Goal: Transaction & Acquisition: Book appointment/travel/reservation

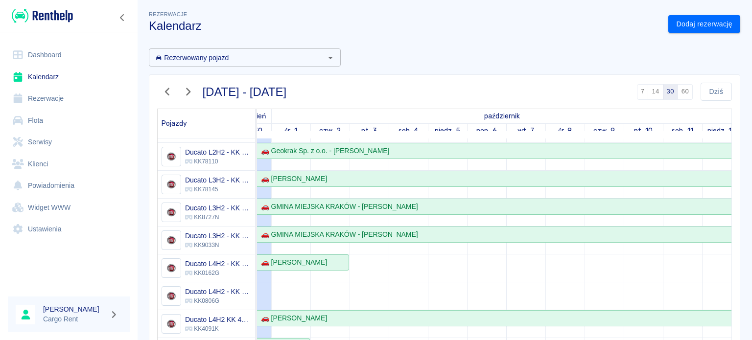
scroll to position [2, 0]
click at [668, 27] on link "Dodaj rezerwację" at bounding box center [704, 25] width 72 height 18
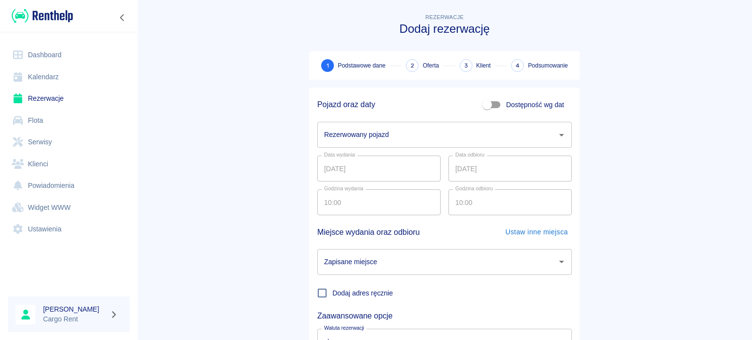
click at [415, 137] on input "Rezerwowany pojazd" at bounding box center [437, 134] width 231 height 17
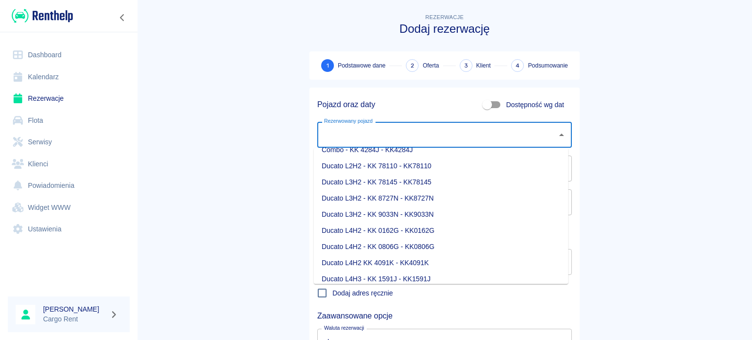
scroll to position [29, 0]
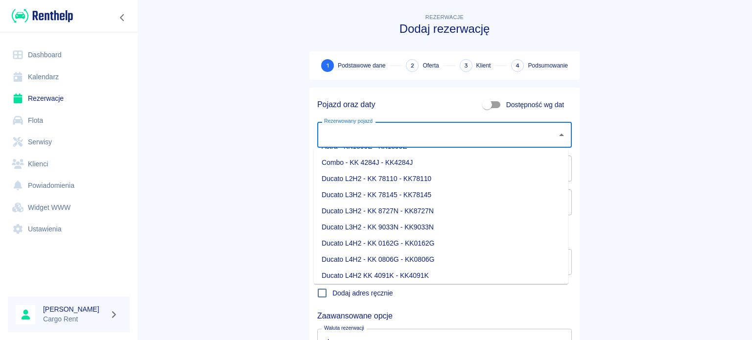
click at [422, 245] on li "Ducato L4H2 - KK 0162G - KK0162G" at bounding box center [441, 243] width 255 height 16
type input "Ducato L4H2 - KK 0162G - KK0162G"
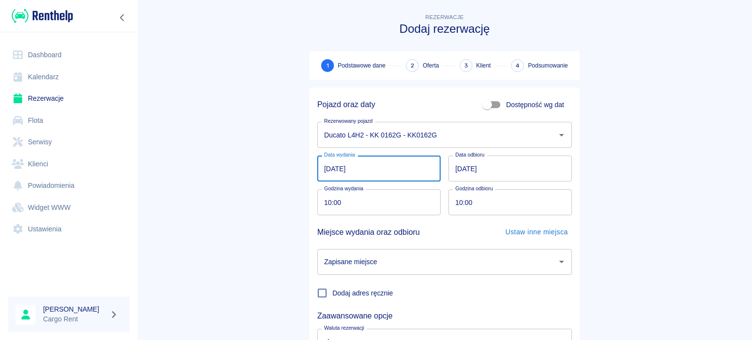
click at [324, 171] on input "[DATE]" at bounding box center [378, 169] width 123 height 26
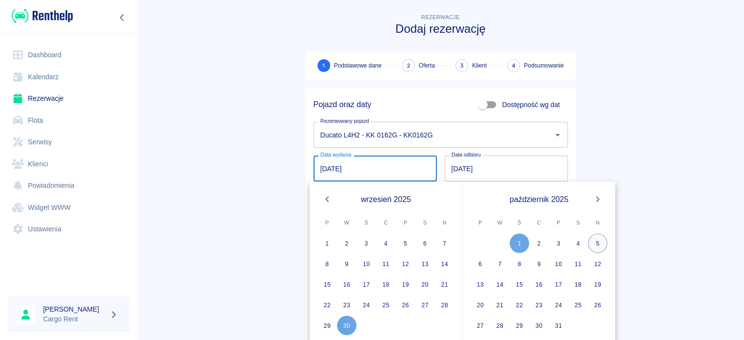
click at [592, 241] on button "5" at bounding box center [598, 243] width 20 height 20
type input "[DATE]"
type input "DD.MM.YYYY"
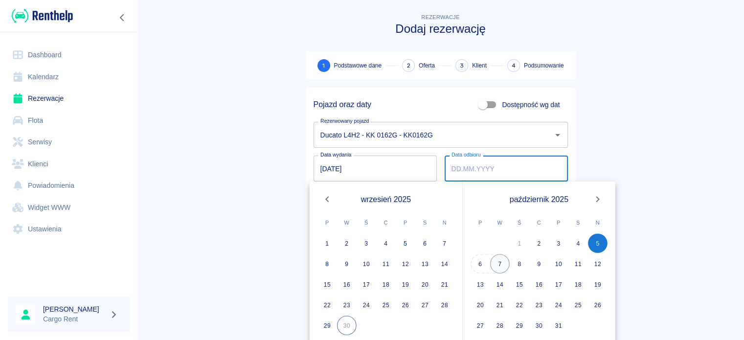
click at [500, 261] on button "7" at bounding box center [500, 264] width 20 height 20
type input "[DATE]"
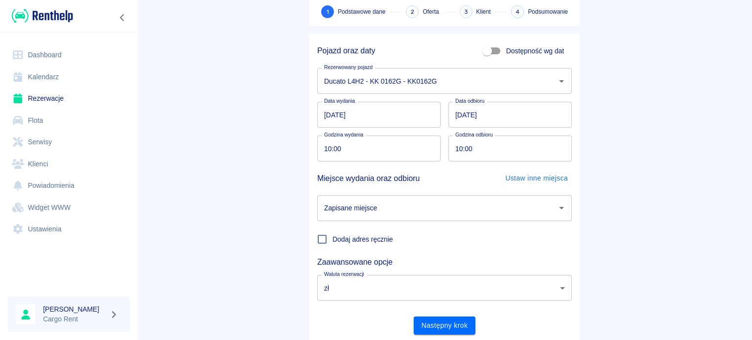
scroll to position [56, 0]
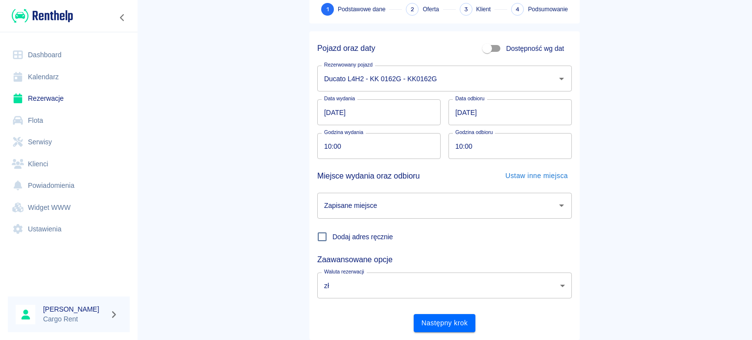
click at [416, 210] on input "Zapisane miejsce" at bounding box center [437, 205] width 231 height 17
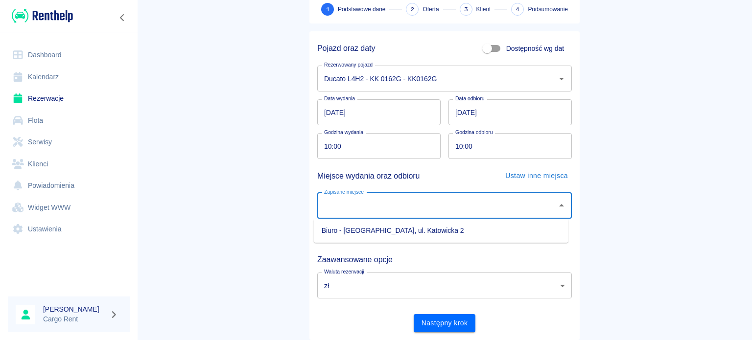
click at [404, 226] on li "Biuro - [GEOGRAPHIC_DATA], ul. Katowicka 2" at bounding box center [441, 231] width 255 height 16
type input "Biuro - [GEOGRAPHIC_DATA], ul. Katowicka 2"
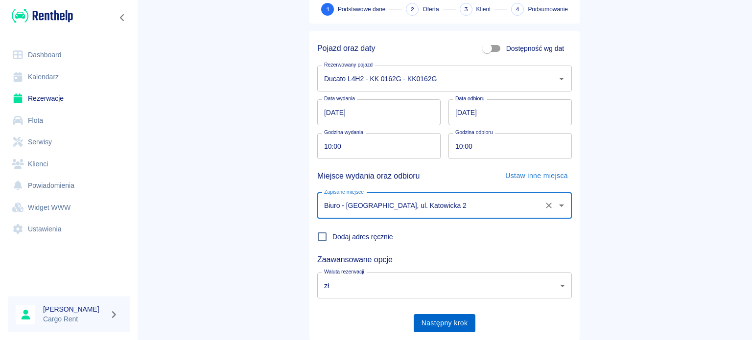
click at [442, 315] on button "Następny krok" at bounding box center [445, 323] width 62 height 18
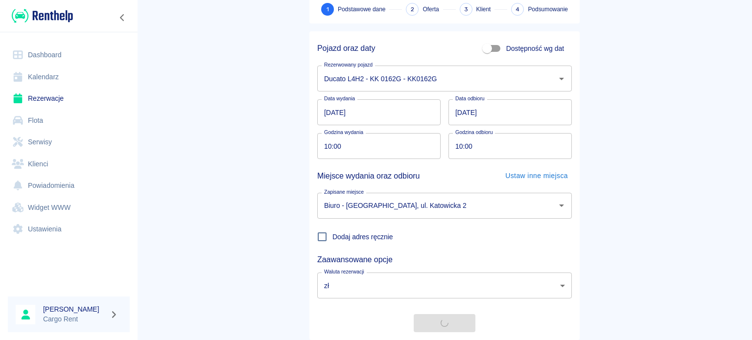
scroll to position [0, 0]
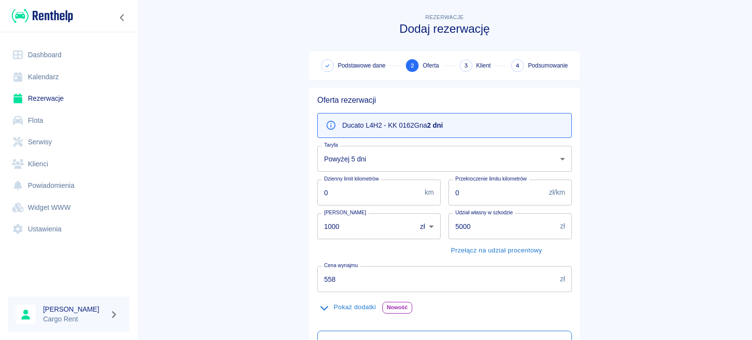
click at [389, 176] on div "Dzienny limit kilometrów 0 km Dzienny limit kilometrów" at bounding box center [374, 189] width 131 height 34
click at [395, 168] on body "Używamy plików Cookies, by zapewnić Ci najlepsze możliwe doświadczenie. Aby dow…" at bounding box center [376, 170] width 752 height 340
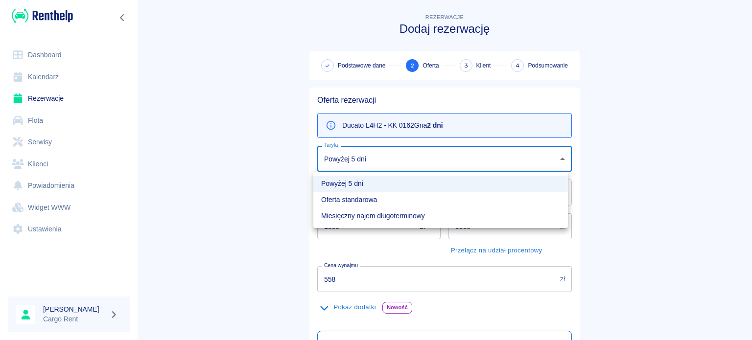
click at [381, 198] on li "Oferta standarowa" at bounding box center [440, 200] width 255 height 16
type input "9ca6d182-800d-499d-9d1e-8d3d0f6f90de"
type input "618"
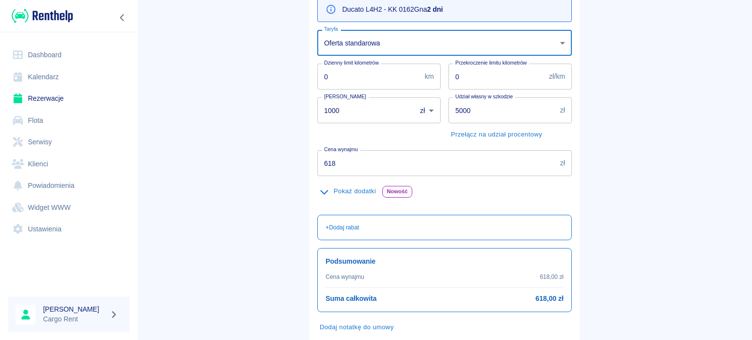
scroll to position [172, 0]
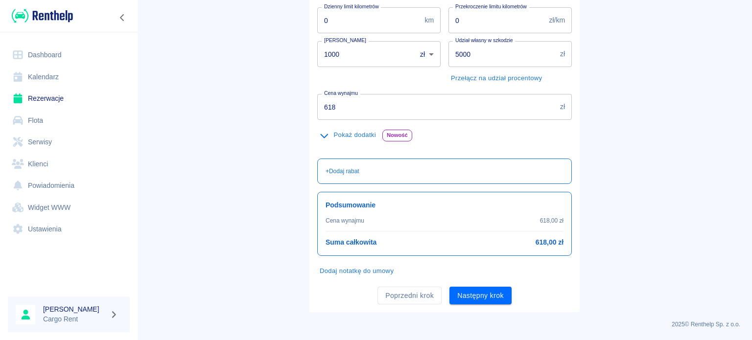
click at [347, 140] on button "Pokaż dodatki" at bounding box center [347, 135] width 61 height 15
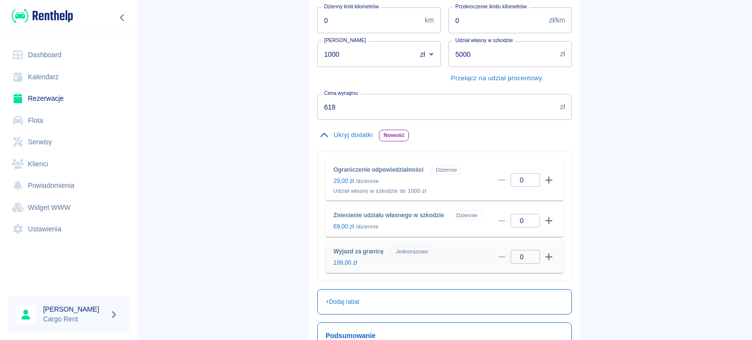
click at [545, 257] on icon "button" at bounding box center [548, 257] width 7 height 7
type input "1"
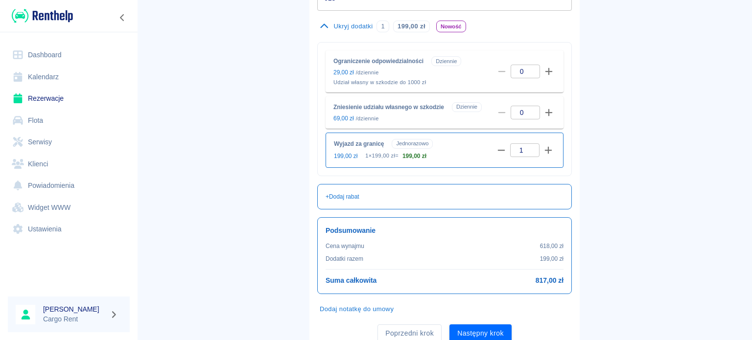
scroll to position [319, 0]
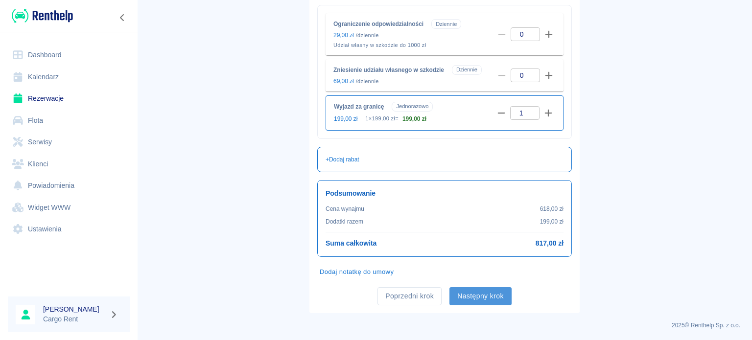
click at [486, 292] on button "Następny krok" at bounding box center [480, 296] width 62 height 18
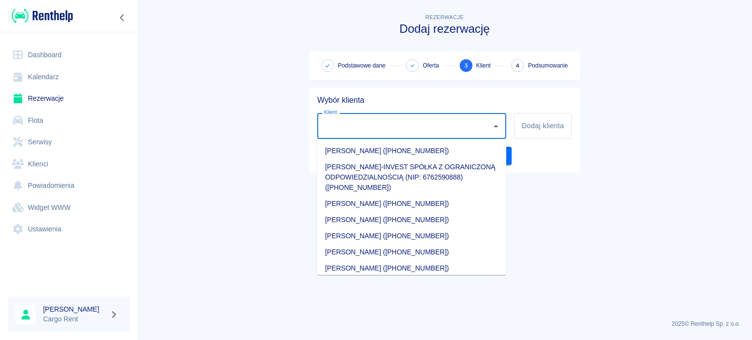
click at [429, 130] on input "Klient" at bounding box center [404, 125] width 165 height 17
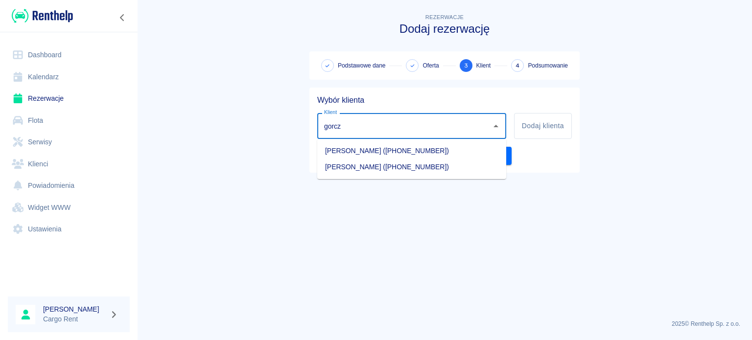
click at [358, 156] on li "[PERSON_NAME] ([PHONE_NUMBER])" at bounding box center [411, 151] width 189 height 16
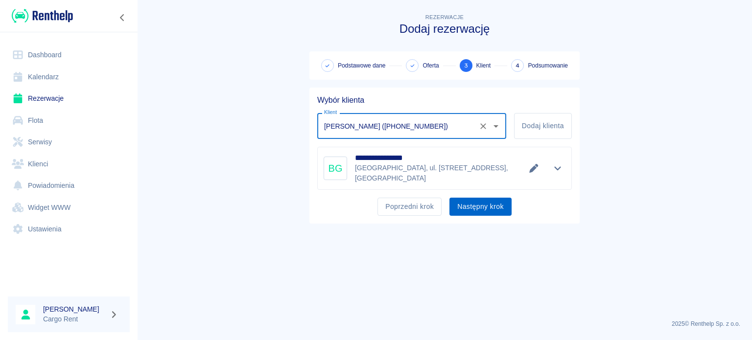
type input "[PERSON_NAME] ([PHONE_NUMBER])"
click at [483, 198] on button "Następny krok" at bounding box center [480, 207] width 62 height 18
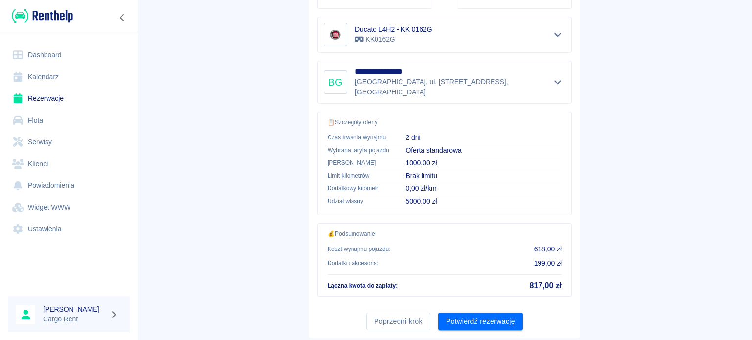
scroll to position [200, 0]
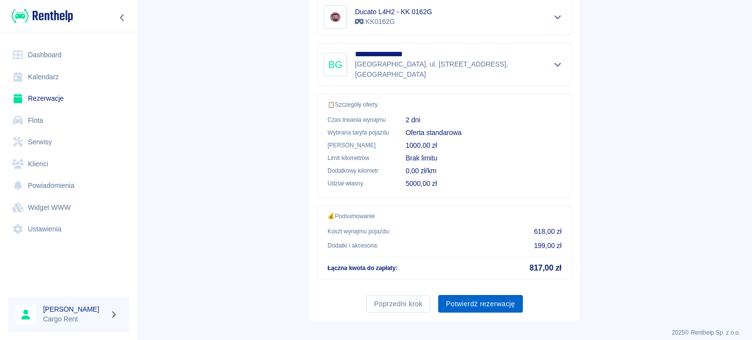
click at [466, 303] on button "Potwierdź rezerwację" at bounding box center [480, 304] width 85 height 18
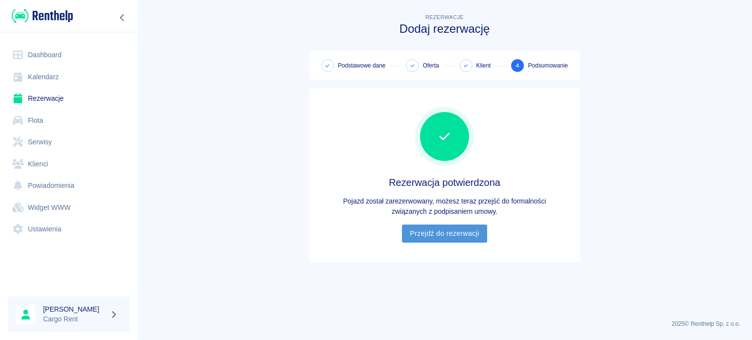
click at [461, 236] on link "Przejdź do rezerwacji" at bounding box center [444, 234] width 85 height 18
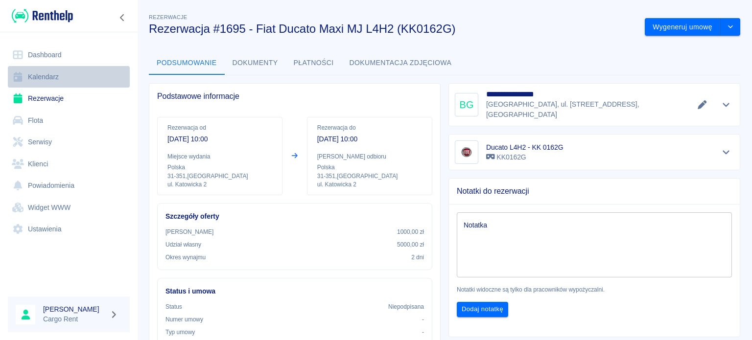
click at [42, 83] on link "Kalendarz" at bounding box center [69, 77] width 122 height 22
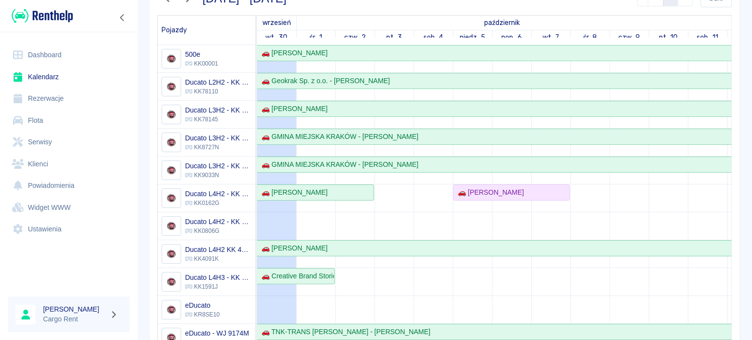
click at [72, 52] on link "Dashboard" at bounding box center [69, 55] width 122 height 22
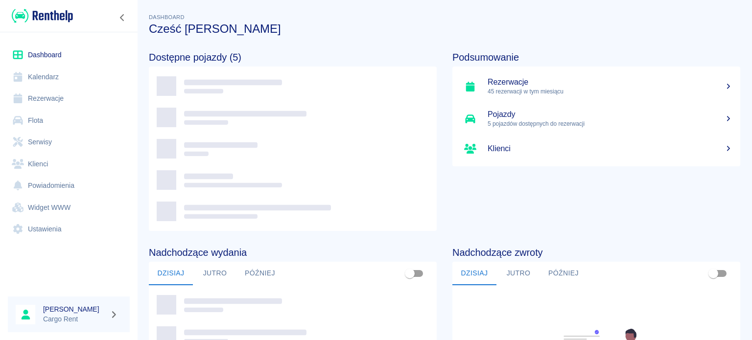
click at [63, 15] on img at bounding box center [42, 16] width 61 height 16
